Goal: Transaction & Acquisition: Purchase product/service

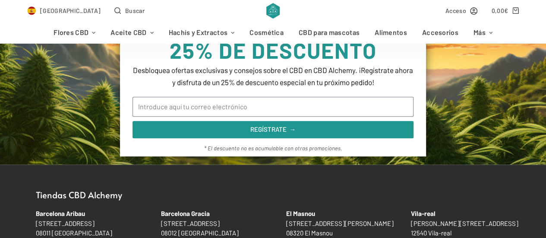
type input "[PERSON_NAME][EMAIL_ADDRESS][PERSON_NAME][PERSON_NAME][DOMAIN_NAME]"
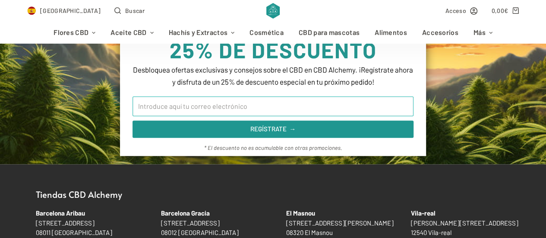
click at [232, 107] on input "Email" at bounding box center [273, 106] width 281 height 20
type input "[PERSON_NAME][EMAIL_ADDRESS][PERSON_NAME][PERSON_NAME][DOMAIN_NAME]"
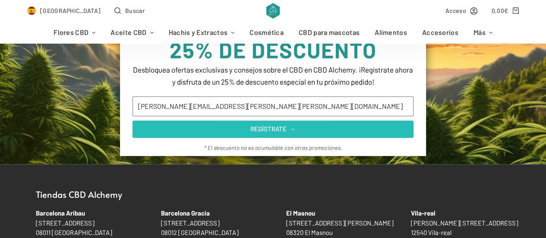
click at [256, 129] on span "REGÍSTRATE →" at bounding box center [272, 129] width 45 height 6
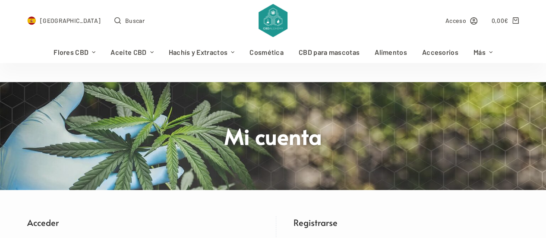
scroll to position [0, 0]
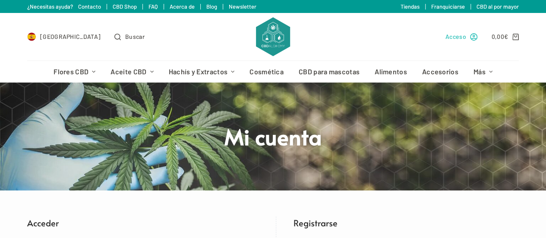
click at [458, 36] on span "Acceso" at bounding box center [455, 37] width 21 height 10
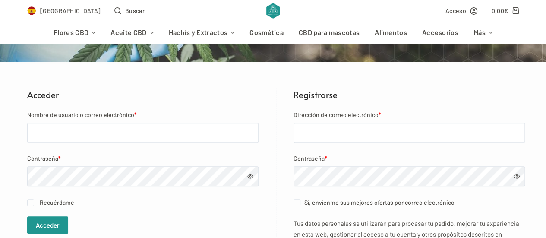
scroll to position [129, 0]
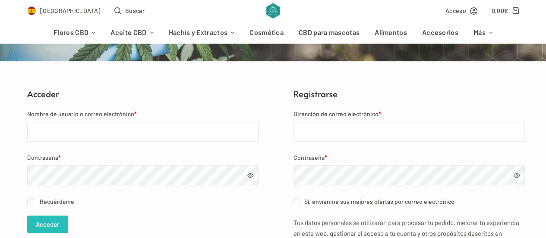
type input "[PERSON_NAME][EMAIL_ADDRESS][PERSON_NAME][PERSON_NAME][DOMAIN_NAME]"
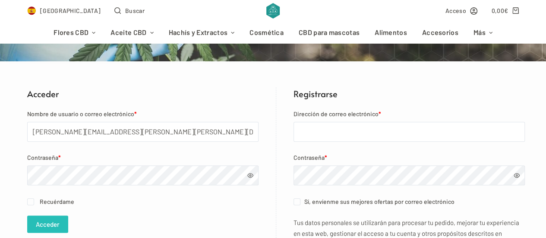
click at [41, 221] on button "Acceder" at bounding box center [47, 223] width 41 height 17
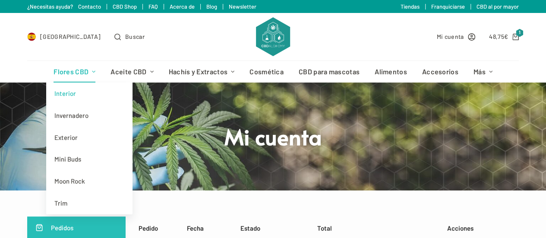
click at [71, 89] on link "Interior" at bounding box center [89, 93] width 86 height 22
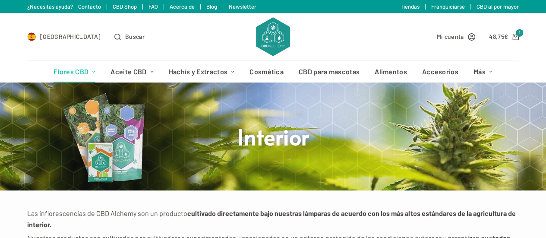
click at [72, 69] on link "Flores CBD" at bounding box center [74, 72] width 57 height 22
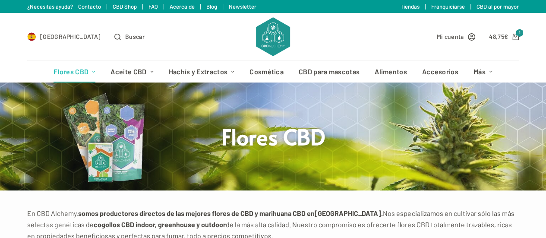
click at [508, 35] on span "€" at bounding box center [506, 36] width 4 height 7
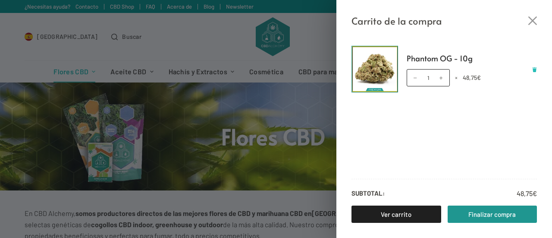
click at [533, 70] on icon "Eliminar Phantom OG - 10g del carrito" at bounding box center [535, 69] width 5 height 5
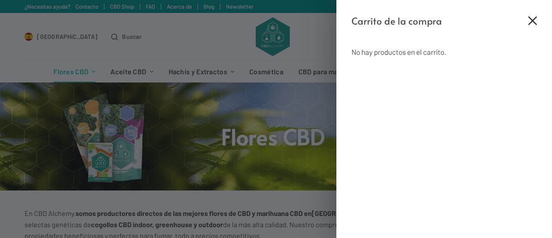
click at [537, 23] on div "Carrito de la compra" at bounding box center [445, 14] width 216 height 28
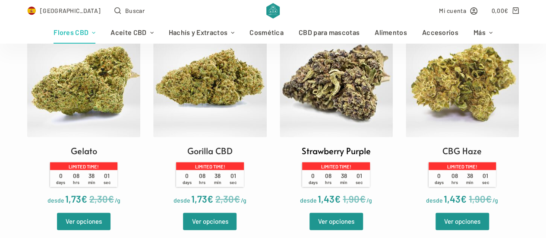
scroll to position [972, 0]
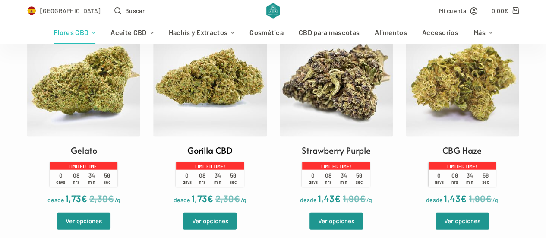
click at [214, 92] on img at bounding box center [209, 80] width 113 height 113
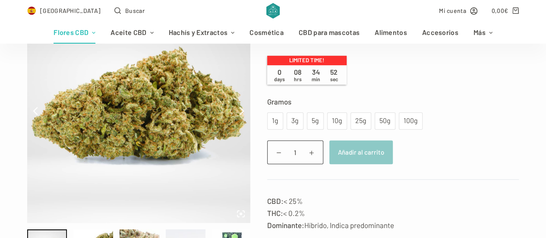
scroll to position [129, 0]
click at [312, 120] on div "5g" at bounding box center [315, 120] width 6 height 11
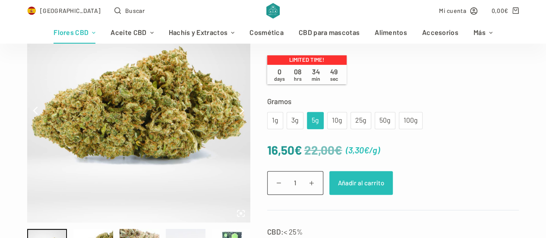
click at [370, 188] on button "Añadir al carrito" at bounding box center [360, 183] width 63 height 24
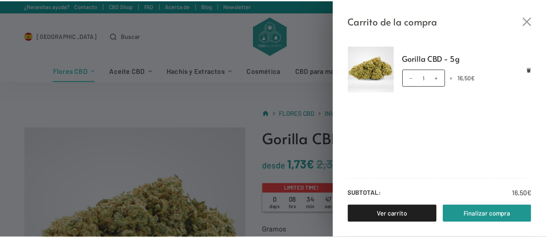
scroll to position [0, 0]
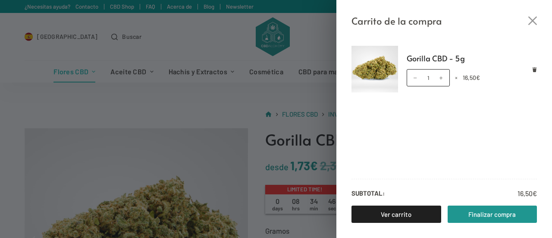
click at [175, 101] on div "Carrito de la compra Gorilla CBD - 5g Gorilla CBD - 5g cantidad 1 × 16,50 € Sub…" at bounding box center [276, 119] width 552 height 238
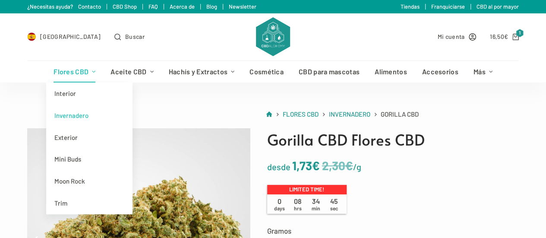
click at [63, 69] on link "Flores CBD" at bounding box center [74, 72] width 57 height 22
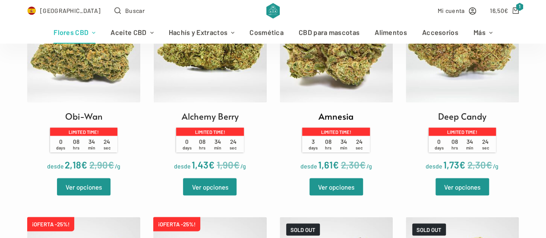
scroll to position [780, 0]
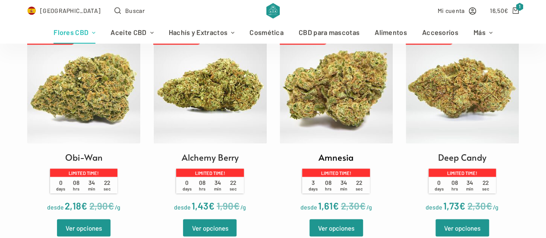
click at [354, 103] on img at bounding box center [336, 86] width 113 height 113
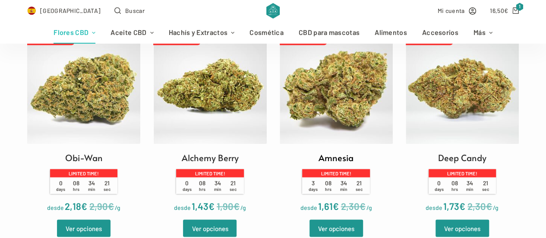
scroll to position [738, 0]
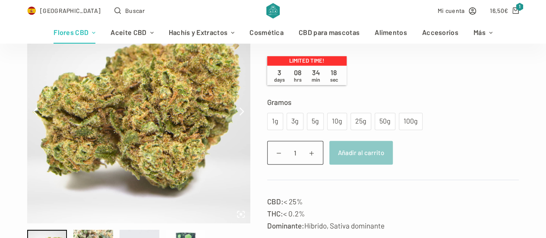
scroll to position [129, 0]
click at [312, 124] on div "5g" at bounding box center [315, 120] width 6 height 11
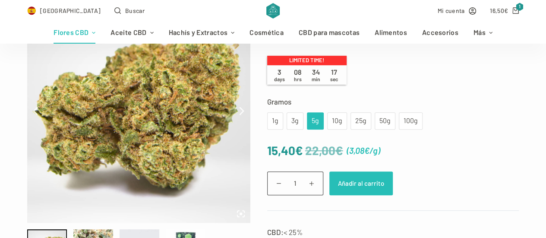
click at [362, 181] on button "Añadir al carrito" at bounding box center [360, 183] width 63 height 24
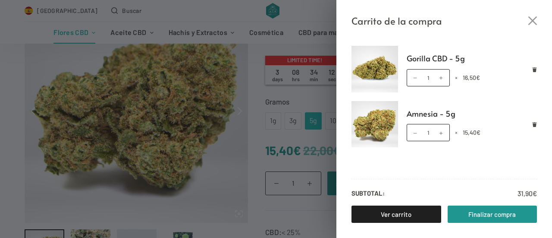
click at [215, 16] on div "Carrito de la compra Gorilla CBD - 5g Gorilla CBD - 5g cantidad 1 × 16,50 € Amn…" at bounding box center [276, 119] width 552 height 238
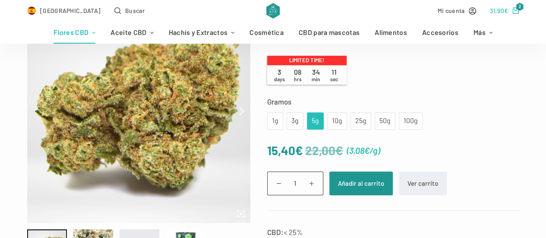
click at [520, 7] on span "2" at bounding box center [520, 7] width 8 height 8
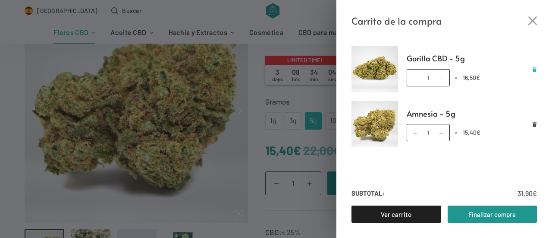
click at [534, 68] on icon "Eliminar Gorilla CBD - 5g del carrito" at bounding box center [535, 69] width 5 height 5
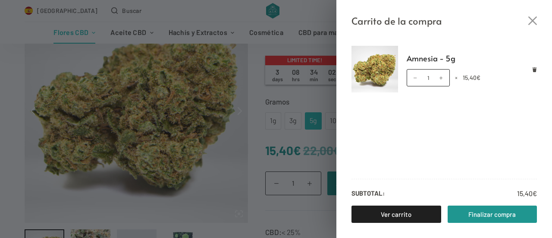
click at [531, 66] on div "Amnesia - 5g Amnesia - 5g cantidad 1 × 15,40 €" at bounding box center [472, 69] width 131 height 34
click at [534, 69] on icon "Eliminar Amnesia - 5g del carrito" at bounding box center [535, 69] width 4 height 5
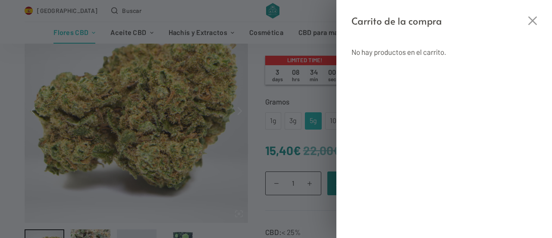
click at [0, 153] on div "Carrito de la compra No hay productos en el carrito." at bounding box center [276, 119] width 552 height 238
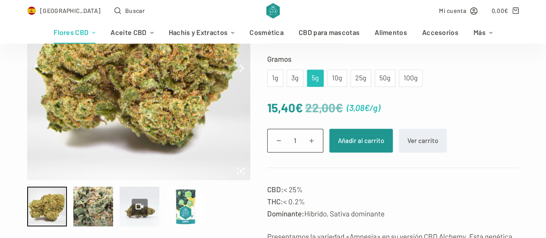
scroll to position [172, 0]
click at [337, 80] on div "10g" at bounding box center [336, 77] width 9 height 11
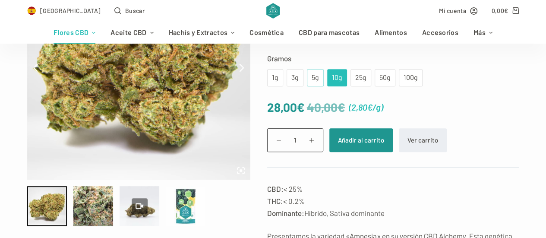
click at [315, 76] on div "5g" at bounding box center [315, 77] width 6 height 11
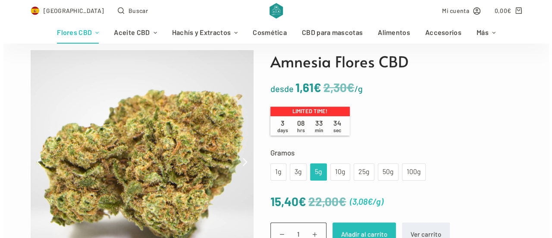
scroll to position [79, 0]
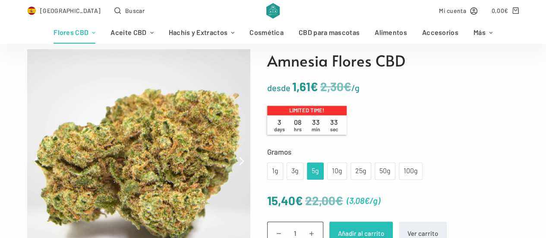
click at [352, 222] on button "Añadir al carrito" at bounding box center [360, 233] width 63 height 24
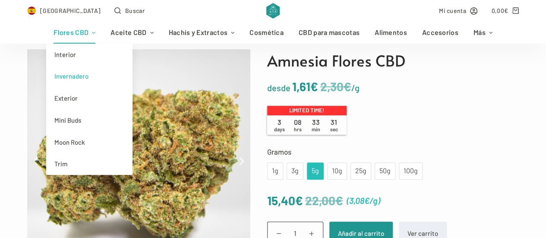
click at [74, 33] on link "Flores CBD" at bounding box center [74, 33] width 57 height 22
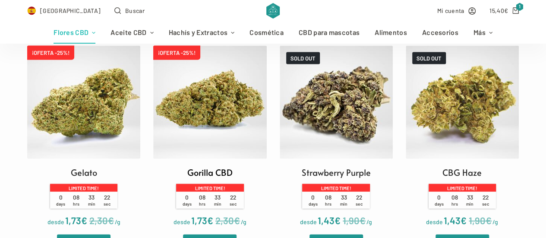
click at [211, 114] on img at bounding box center [209, 102] width 113 height 113
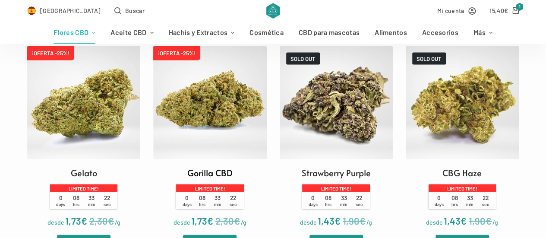
scroll to position [950, 0]
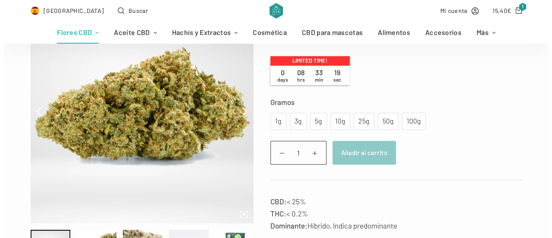
scroll to position [129, 0]
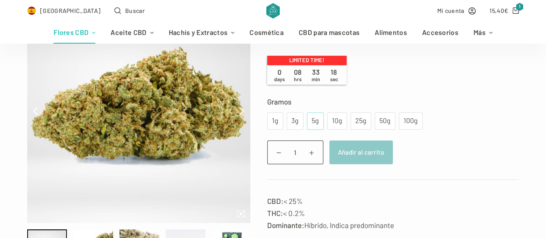
click at [312, 124] on div "5g" at bounding box center [315, 120] width 6 height 11
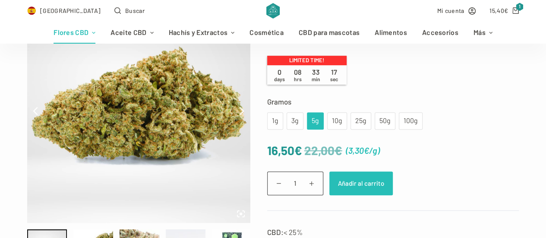
click at [373, 183] on button "Añadir al carrito" at bounding box center [360, 183] width 63 height 24
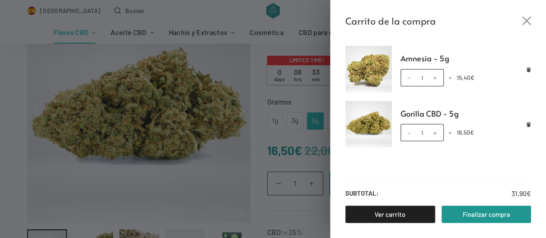
click at [518, 11] on icon "Carro de compra" at bounding box center [515, 10] width 6 height 6
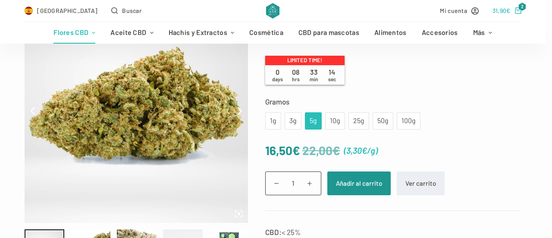
click at [503, 9] on bdi "31,90 €" at bounding box center [502, 10] width 18 height 7
click at [509, 13] on span "€" at bounding box center [509, 10] width 4 height 7
click at [518, 11] on icon "Carro de compra" at bounding box center [518, 10] width 6 height 6
click at [491, 97] on label "Gramos" at bounding box center [393, 101] width 256 height 12
click at [0, 0] on select "Elige una opción 1g 3g 5g 10g 25g 50g 100g" at bounding box center [0, 0] width 0 height 0
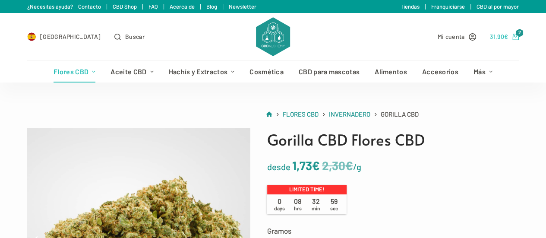
click at [511, 35] on link "31,90 € 2" at bounding box center [504, 37] width 29 height 10
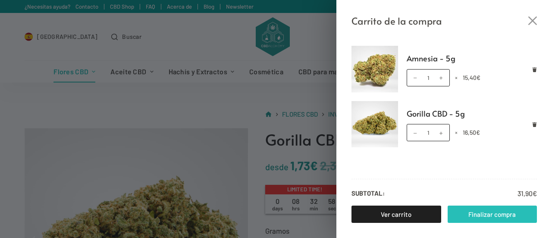
click at [489, 221] on link "Finalizar compra" at bounding box center [493, 213] width 90 height 17
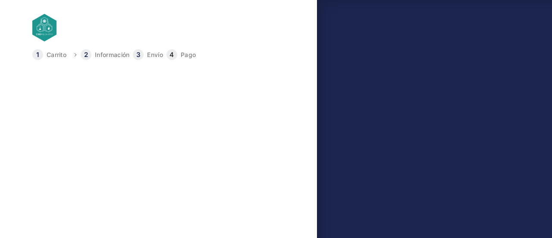
type input "+34622213078"
select select "M"
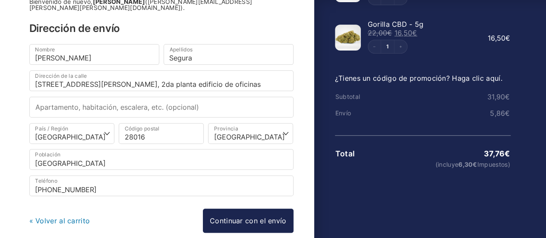
scroll to position [128, 0]
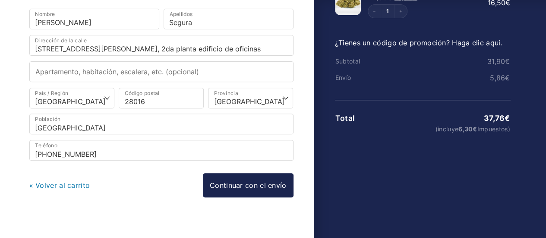
click at [65, 181] on link "« Volver al carrito" at bounding box center [59, 185] width 61 height 9
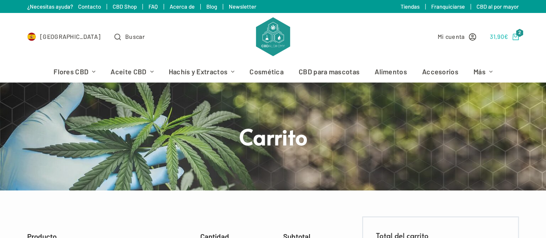
click at [508, 35] on span "€" at bounding box center [506, 36] width 4 height 7
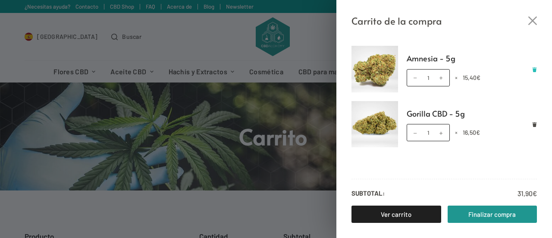
click at [534, 69] on icon "Eliminar Amnesia - 5g del carrito" at bounding box center [535, 69] width 4 height 5
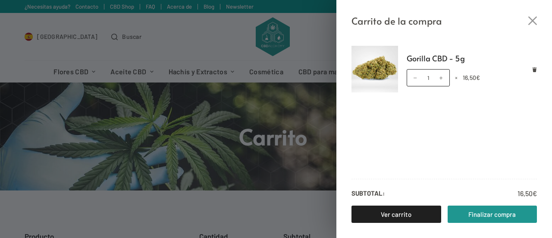
click at [532, 73] on div "Gorilla CBD - 5g cantidad 1 × 16,50 €" at bounding box center [472, 77] width 131 height 17
click at [533, 69] on icon "Eliminar Gorilla CBD - 5g del carrito" at bounding box center [535, 69] width 4 height 5
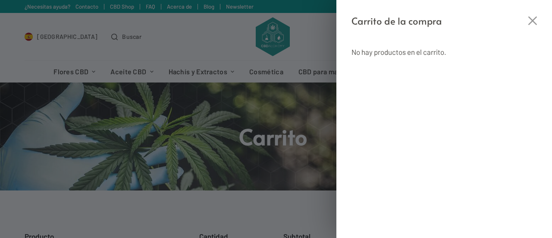
click at [539, 23] on div "Carrito de la compra" at bounding box center [445, 14] width 216 height 28
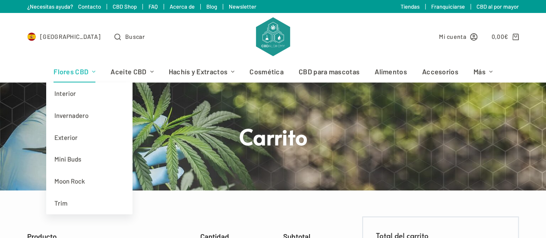
click at [65, 68] on link "Flores CBD" at bounding box center [74, 72] width 57 height 22
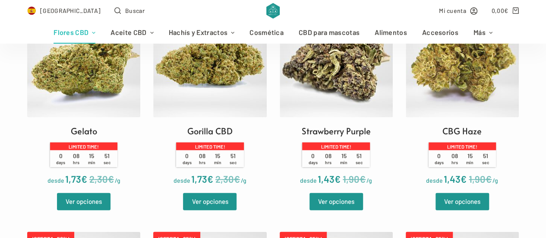
scroll to position [992, 0]
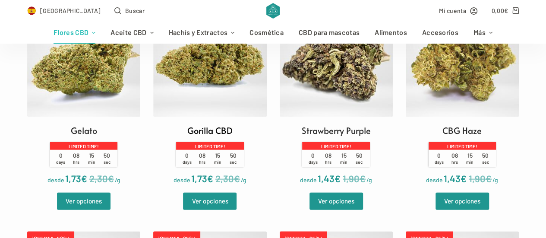
click at [207, 82] on img at bounding box center [209, 60] width 113 height 113
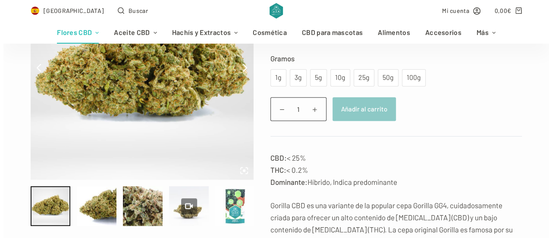
scroll to position [173, 0]
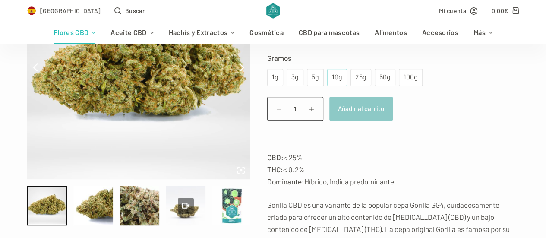
click at [327, 73] on div "10g" at bounding box center [337, 77] width 20 height 17
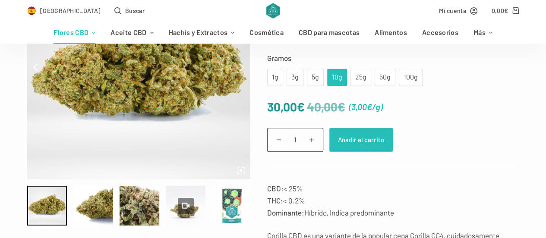
click at [357, 143] on button "Añadir al carrito" at bounding box center [360, 140] width 63 height 24
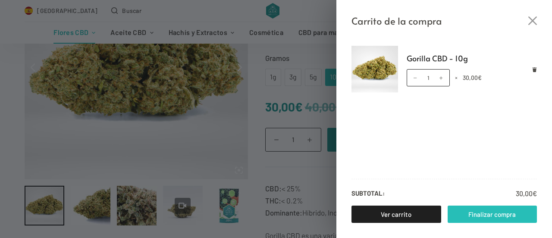
click at [500, 220] on link "Finalizar compra" at bounding box center [493, 213] width 90 height 17
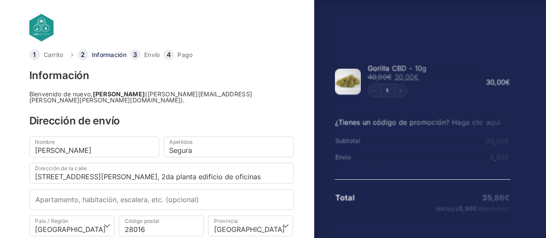
select select "M"
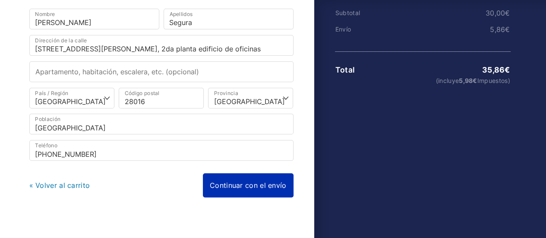
scroll to position [128, 0]
click at [277, 175] on link "Continuar con el envío" at bounding box center [248, 185] width 91 height 24
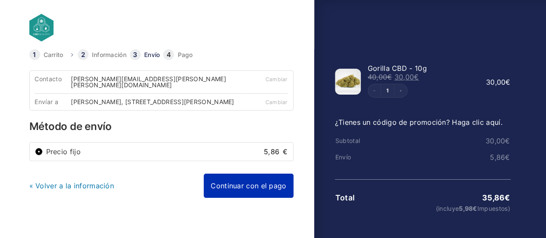
click at [279, 192] on link "Continuar con el pago" at bounding box center [248, 186] width 89 height 24
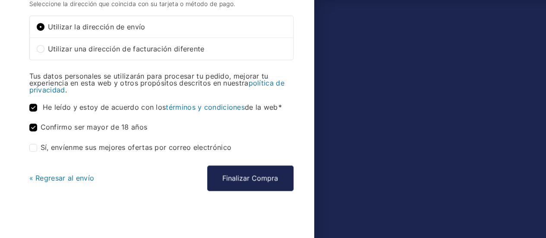
scroll to position [358, 0]
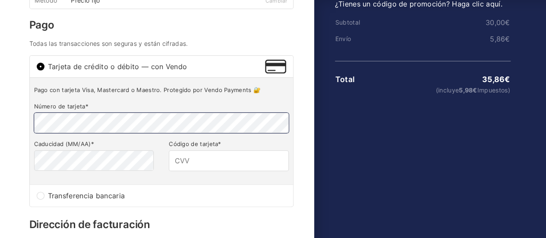
click at [92, 111] on p "Número de tarjeta *" at bounding box center [161, 116] width 255 height 33
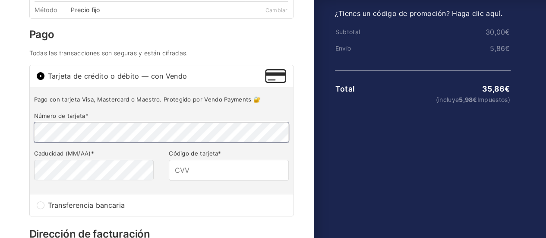
scroll to position [106, 0]
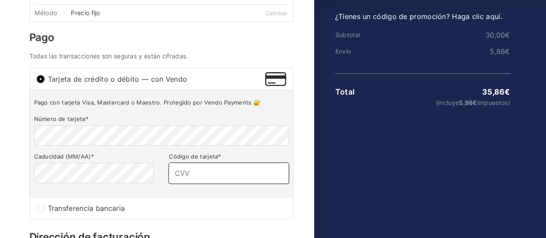
click at [219, 172] on input "Código de tarjeta *" at bounding box center [229, 173] width 120 height 21
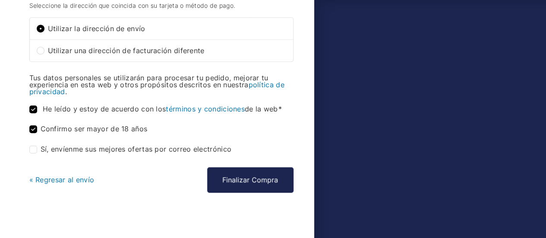
scroll to position [358, 0]
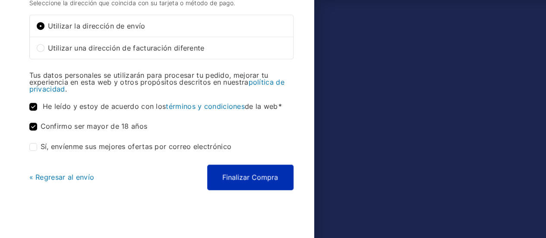
type input "988"
click at [247, 174] on button "Finalizar Compra" at bounding box center [250, 176] width 86 height 25
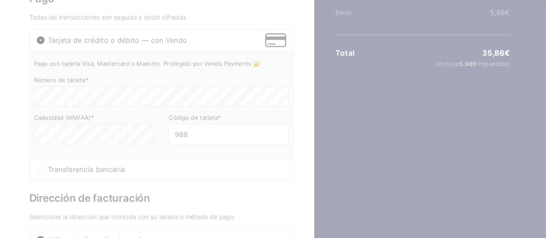
scroll to position [123, 0]
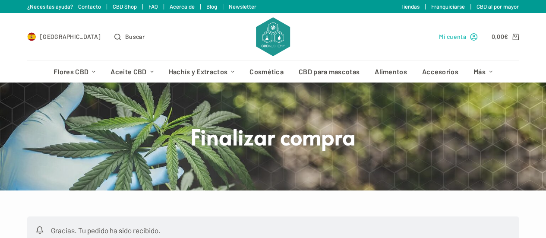
click at [461, 38] on span "Mi cuenta" at bounding box center [452, 37] width 27 height 10
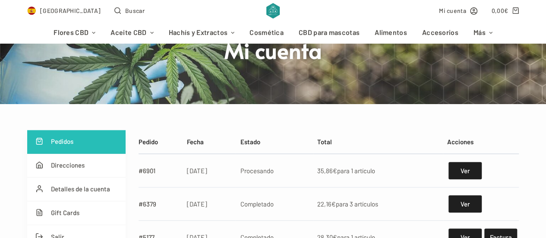
scroll to position [86, 0]
